Goal: Check status: Check status

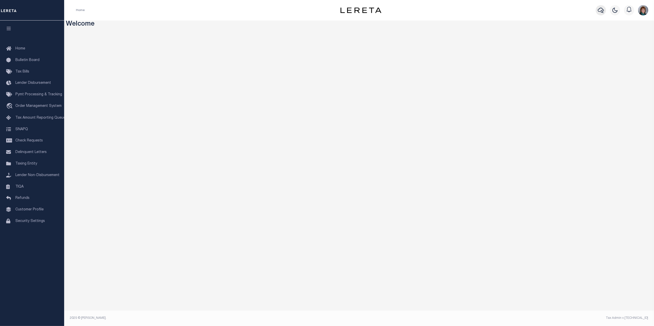
click at [600, 13] on icon "button" at bounding box center [601, 10] width 6 height 6
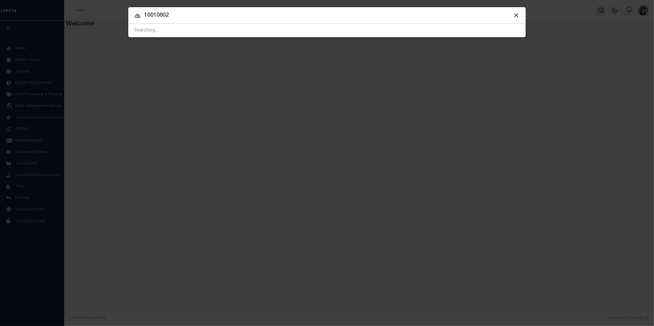
type input "10010802"
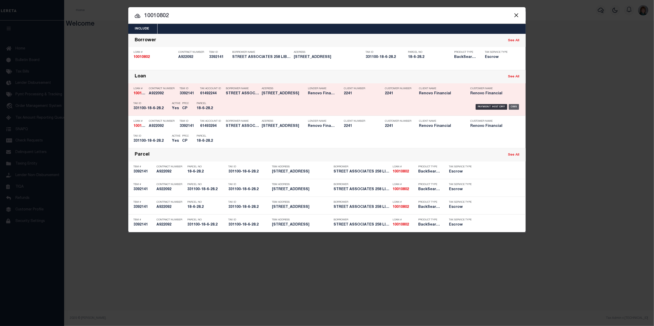
click at [514, 107] on div "OMS" at bounding box center [514, 107] width 11 height 6
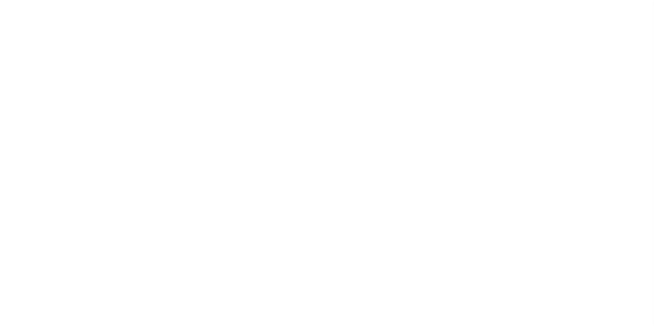
select select "10"
select select "Escrow"
type input "258 LIBERTY"
type input "331100-18-6-28.2"
type input "NEWBURGH NY 125507324"
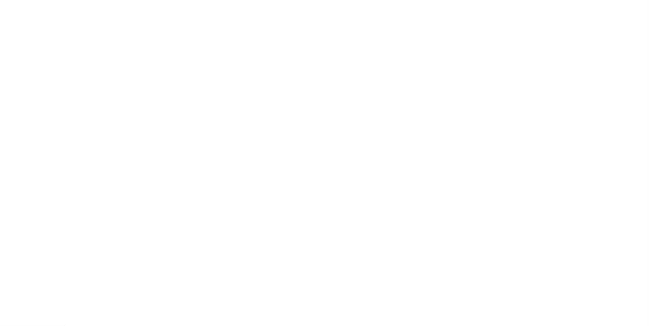
type input "a0kUS000006jiz7"
type input "NY"
select select "14701"
select select "25067"
select select
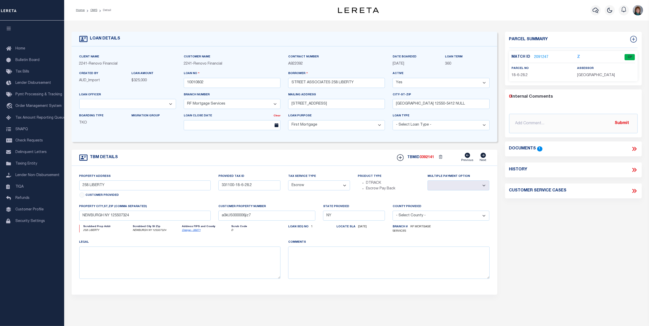
click at [541, 55] on link "2091247" at bounding box center [541, 57] width 14 height 5
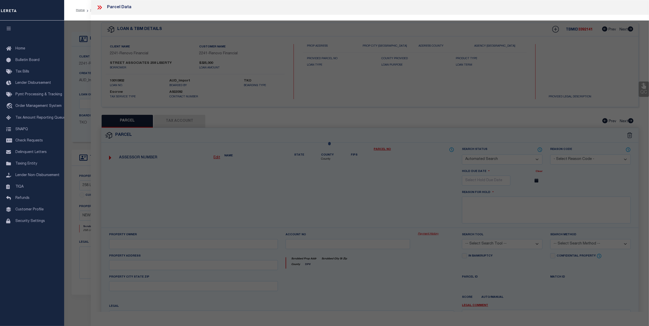
checkbox input "false"
select select "CP"
type input "258 Liberty Street Assoc. LLC"
select select "AGW"
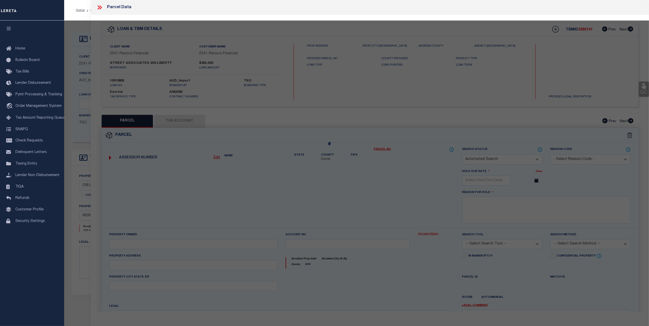
select select
type input "258 Liberty St"
checkbox input "false"
type input "NEWBURGH NY 125507324"
type textarea "TaxID mask has been adjusted. MLC 12/3/2024 Need Tax ID mask update for Newburg…"
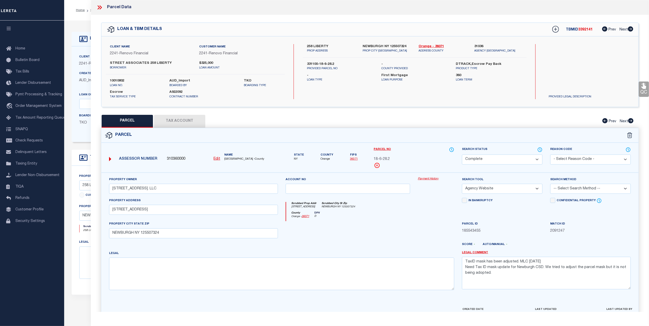
click at [427, 180] on link "Payment History" at bounding box center [436, 179] width 36 height 4
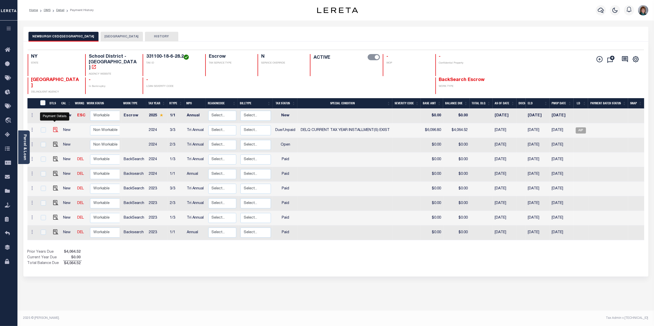
click at [54, 127] on img "" at bounding box center [55, 129] width 5 height 5
checkbox input "true"
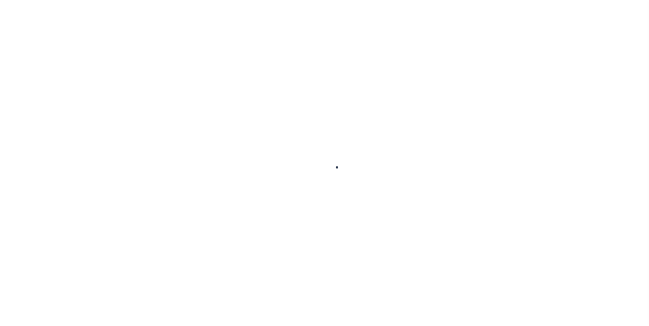
checkbox input "false"
type textarea "CAS-47281 2025 School taxes delq - City Collecting Delq taxes Base $6,096.80 Ta…"
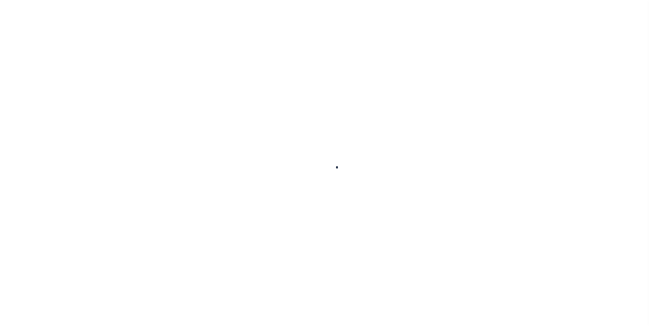
type input "Tri Annual"
type input "08/29/2025"
type input "[DATE]"
select select "DUE"
select select "17"
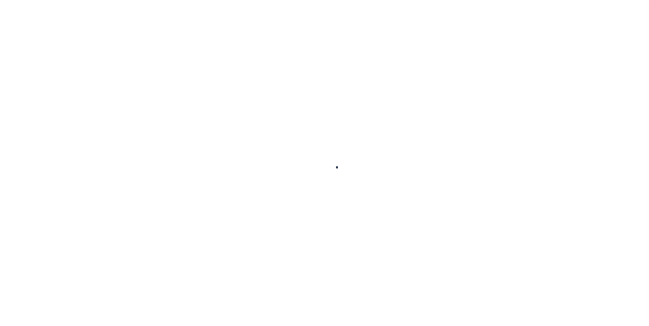
type input "$6,096.8"
type input "$2,032.28"
type input "$4,064.52"
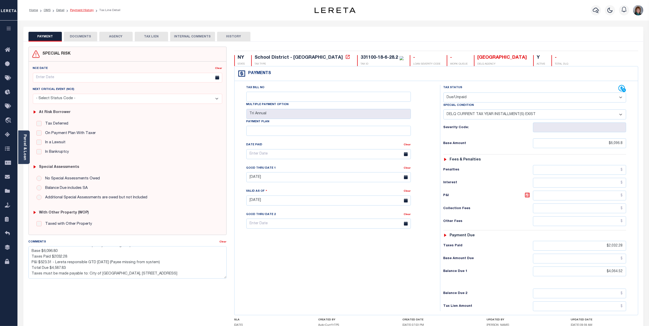
click at [77, 10] on link "Payment History" at bounding box center [82, 10] width 24 height 3
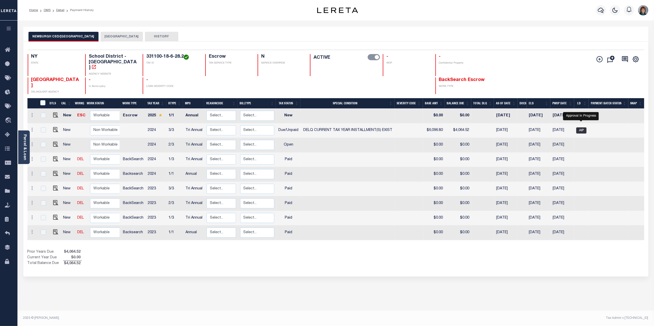
click at [584, 127] on span "AIP" at bounding box center [581, 130] width 10 height 6
checkbox input "true"
